Goal: Task Accomplishment & Management: Manage account settings

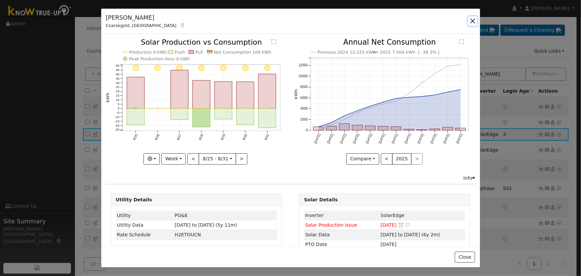
click at [476, 22] on button "button" at bounding box center [472, 20] width 9 height 9
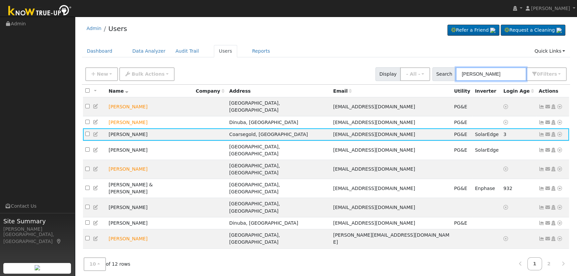
click at [489, 76] on input "[PERSON_NAME]" at bounding box center [491, 74] width 71 height 14
drag, startPoint x: 438, startPoint y: 73, endPoint x: 426, endPoint y: 73, distance: 12.3
click at [426, 73] on div "New Add User Quick Add Quick Connect Quick Convert Lead Bulk Actions Send Email…" at bounding box center [326, 73] width 484 height 16
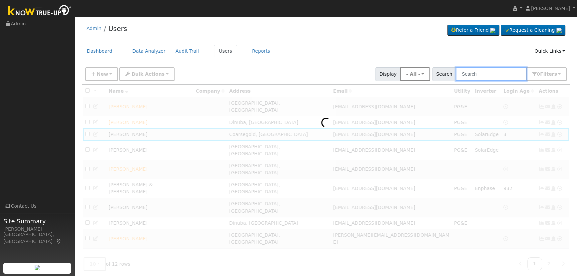
paste input "[PERSON_NAME]"
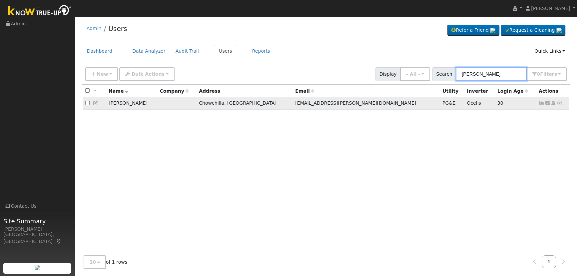
type input "[PERSON_NAME]"
click at [542, 104] on icon at bounding box center [542, 103] width 6 height 5
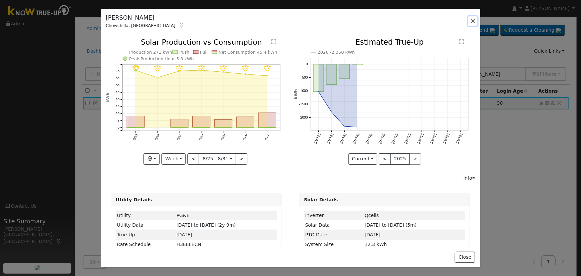
click at [472, 21] on button "button" at bounding box center [472, 20] width 9 height 9
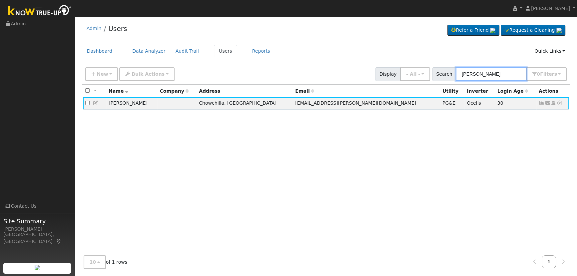
drag, startPoint x: 505, startPoint y: 73, endPoint x: 376, endPoint y: 62, distance: 130.1
click at [376, 62] on div "Admin Users Refer a Friend Request a Cleaning" at bounding box center [325, 147] width 495 height 254
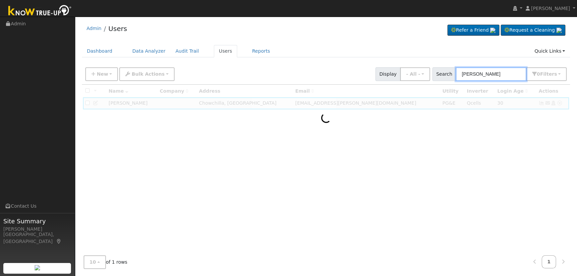
type input "[PERSON_NAME]"
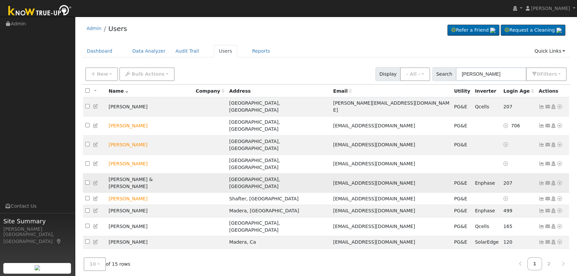
click at [541, 181] on icon at bounding box center [542, 183] width 6 height 5
